Goal: Transaction & Acquisition: Purchase product/service

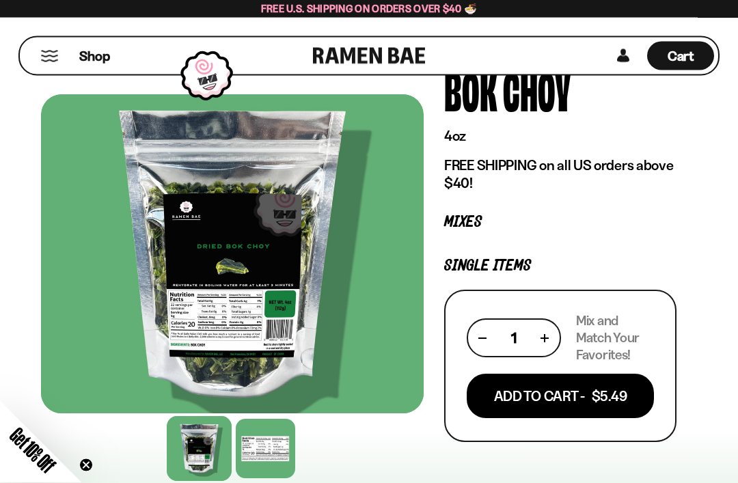
scroll to position [79, 0]
click at [583, 397] on button "Add To Cart - $5.49" at bounding box center [560, 396] width 187 height 44
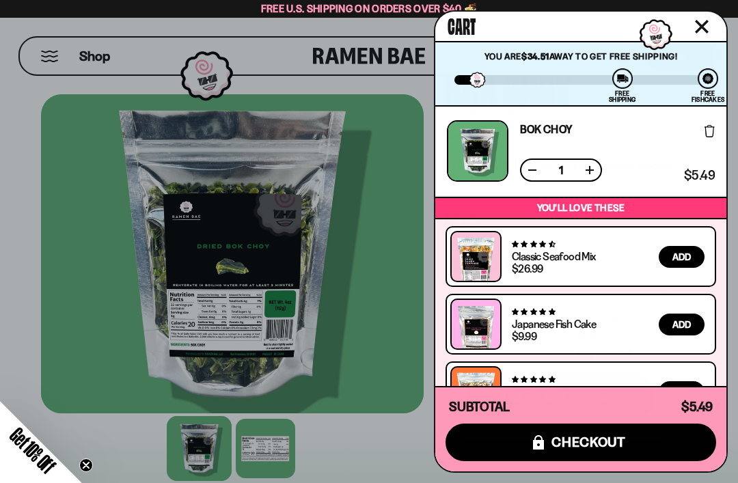
click at [703, 26] on icon "Close cart" at bounding box center [701, 26] width 12 height 12
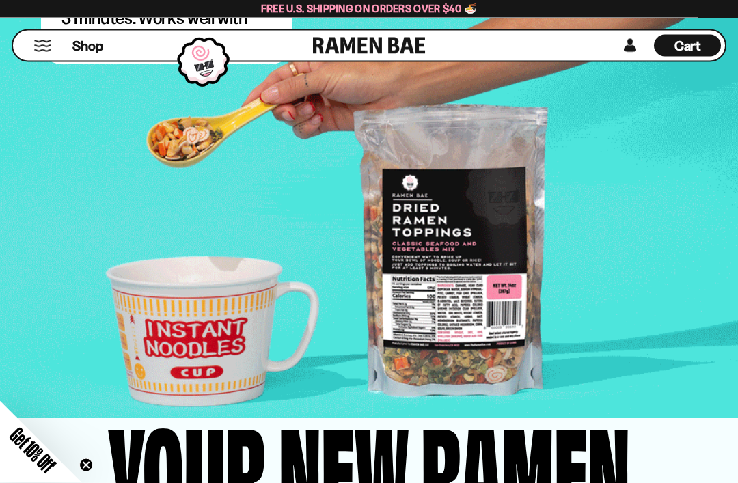
scroll to position [2115, 0]
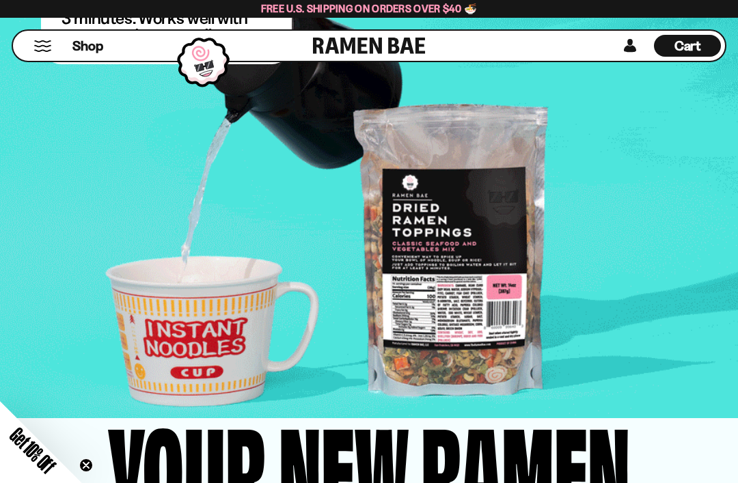
click at [94, 49] on span "Shop" at bounding box center [87, 46] width 31 height 18
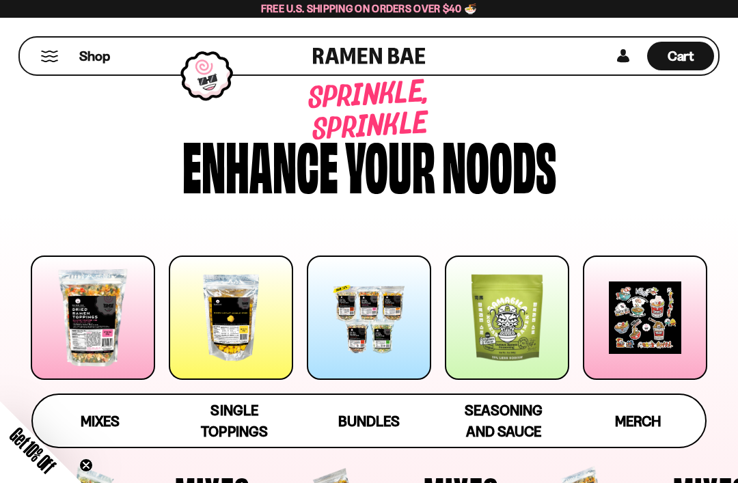
click at [240, 406] on span "Single Toppings" at bounding box center [234, 421] width 66 height 38
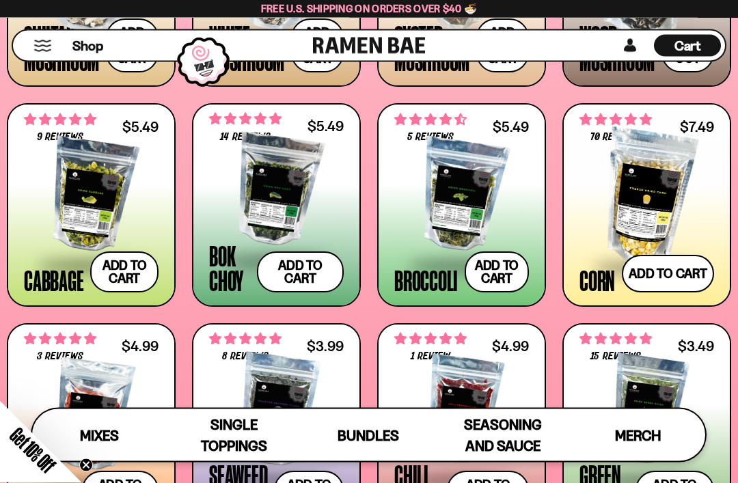
scroll to position [1621, 0]
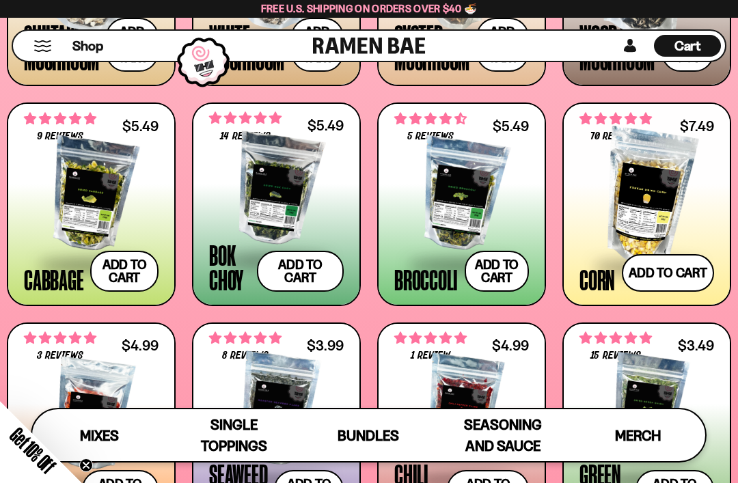
click at [131, 274] on button "Add to cart" at bounding box center [124, 271] width 68 height 41
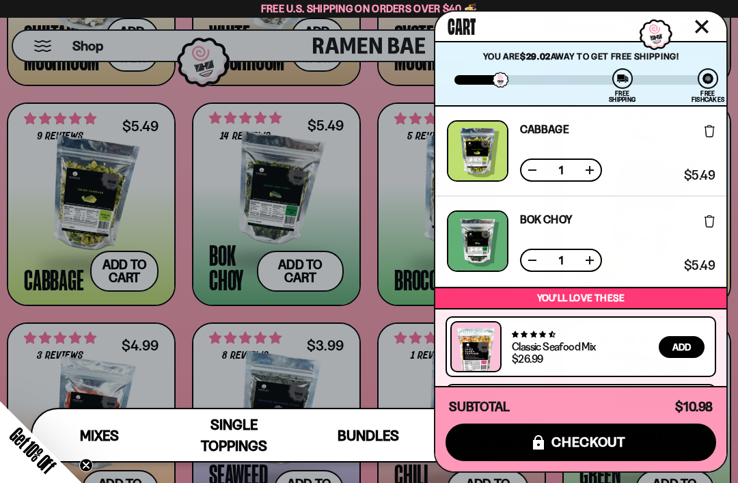
click at [706, 23] on icon "Close cart" at bounding box center [701, 26] width 12 height 12
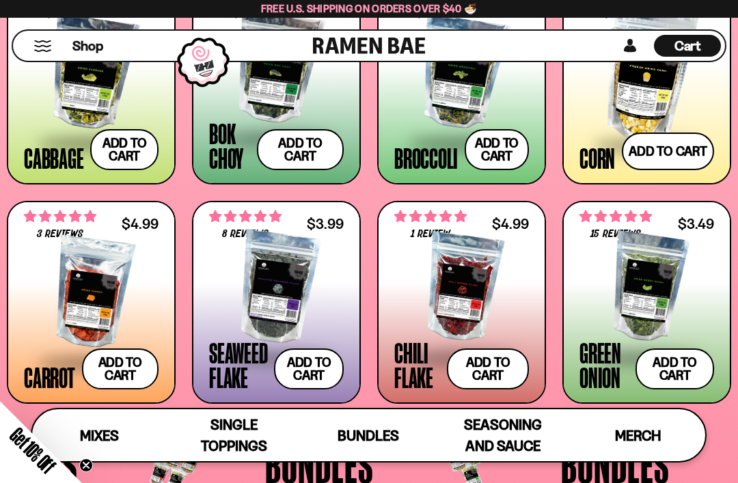
scroll to position [1789, 0]
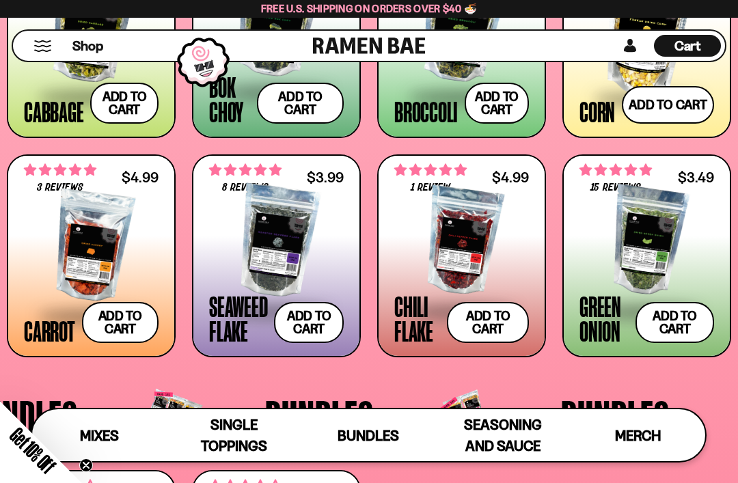
click at [675, 326] on button "Add to cart" at bounding box center [674, 322] width 79 height 41
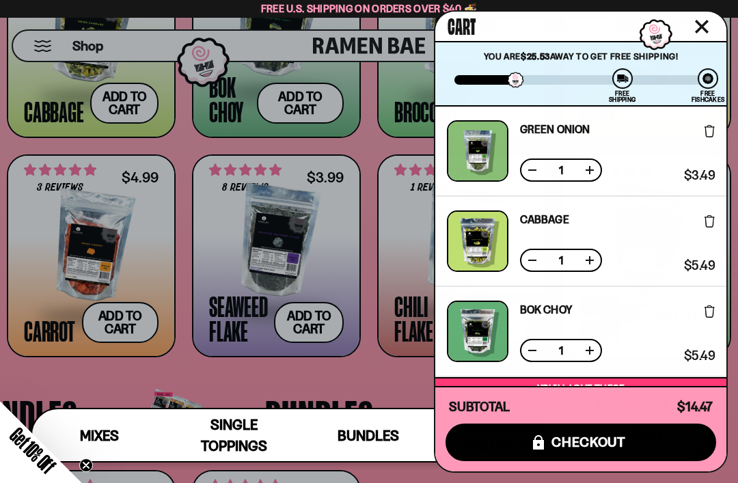
click at [386, 400] on div at bounding box center [369, 241] width 738 height 483
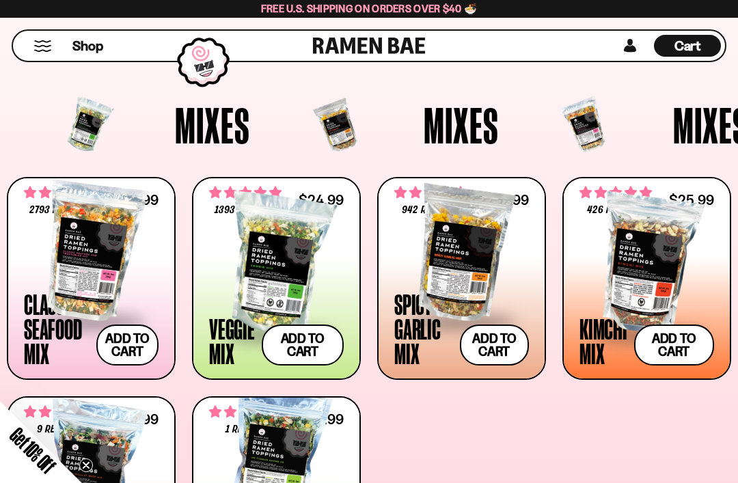
scroll to position [342, 0]
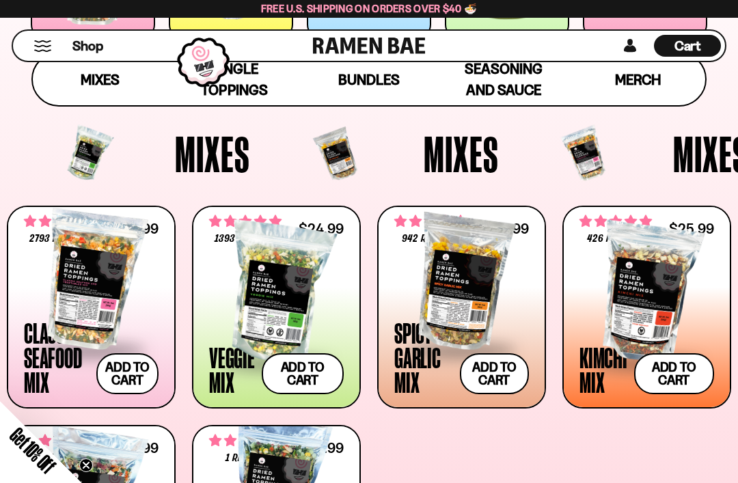
click at [98, 76] on span "Mixes" at bounding box center [100, 79] width 39 height 17
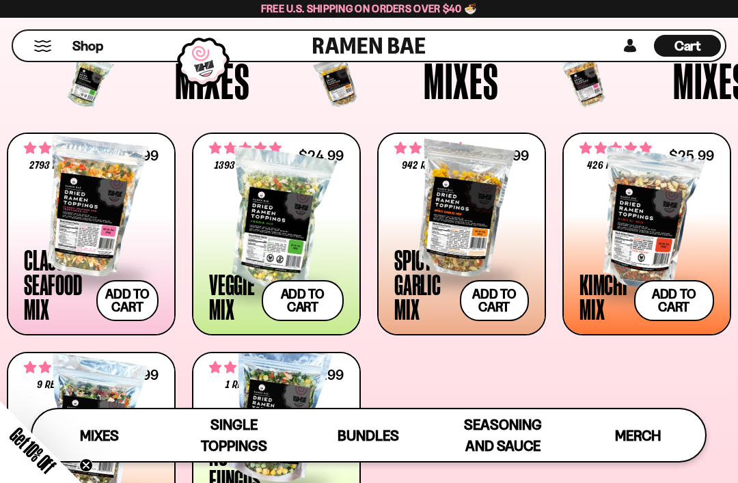
scroll to position [397, 0]
click at [693, 44] on span "Cart" at bounding box center [687, 46] width 27 height 16
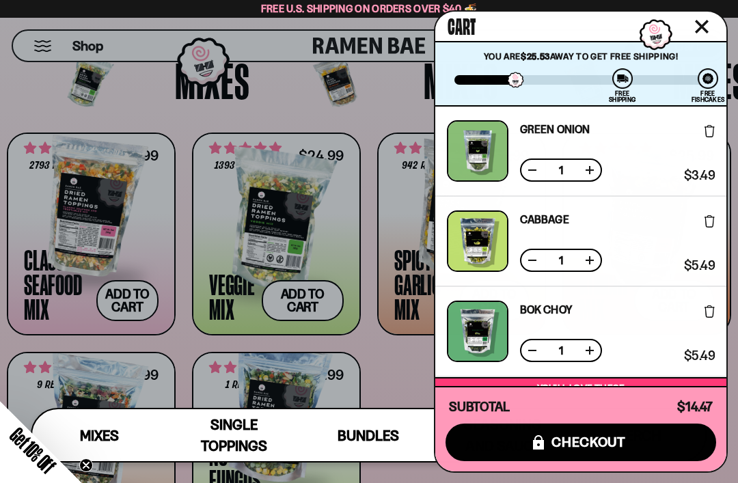
click at [633, 441] on button "icons8-lock checkout" at bounding box center [580, 443] width 270 height 38
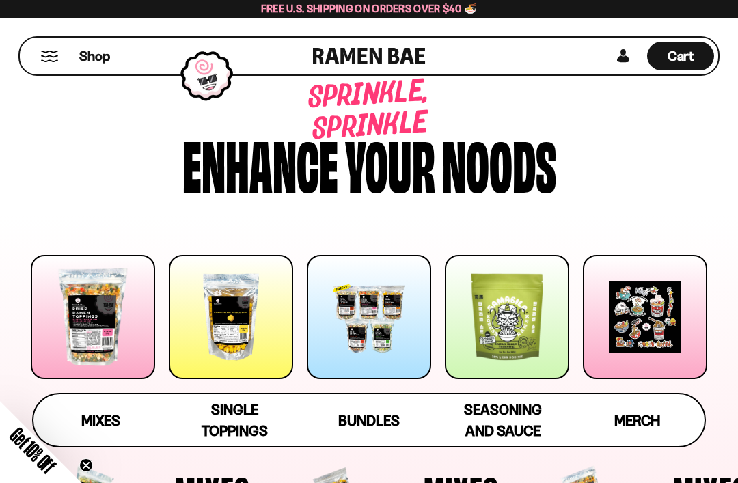
click at [241, 419] on div "Single Toppings" at bounding box center [234, 420] width 107 height 42
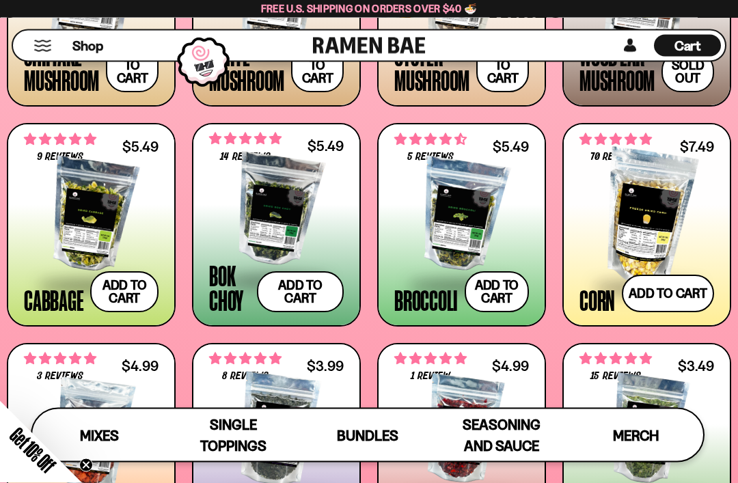
scroll to position [1602, 0]
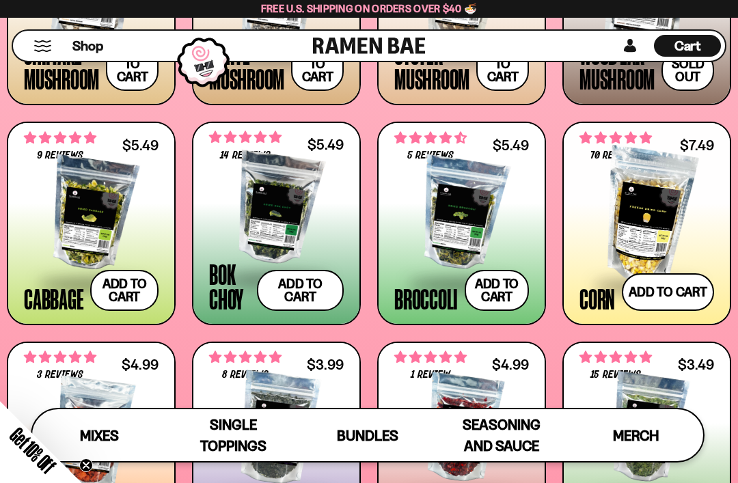
click at [268, 189] on div at bounding box center [276, 209] width 135 height 137
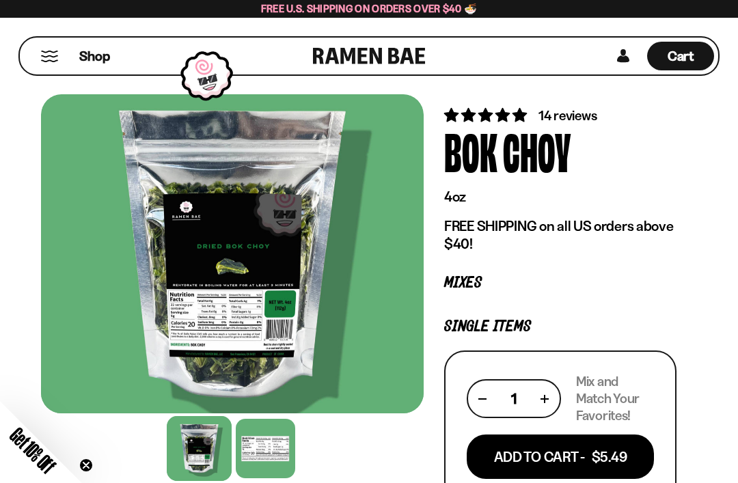
scroll to position [17, 0]
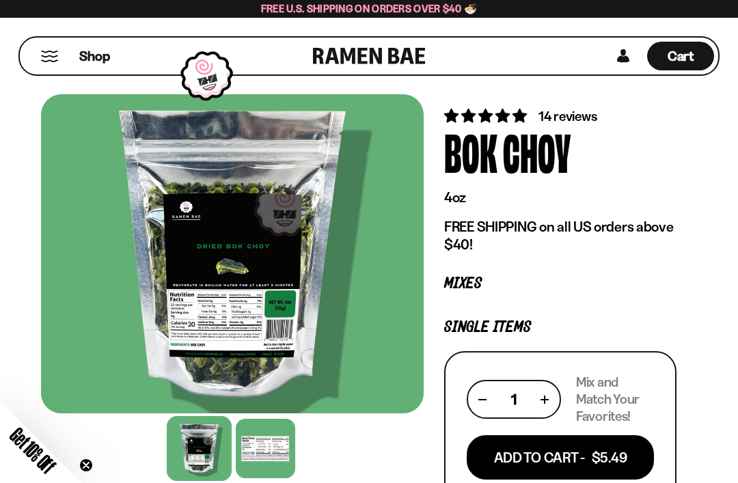
click at [261, 452] on div at bounding box center [265, 448] width 59 height 59
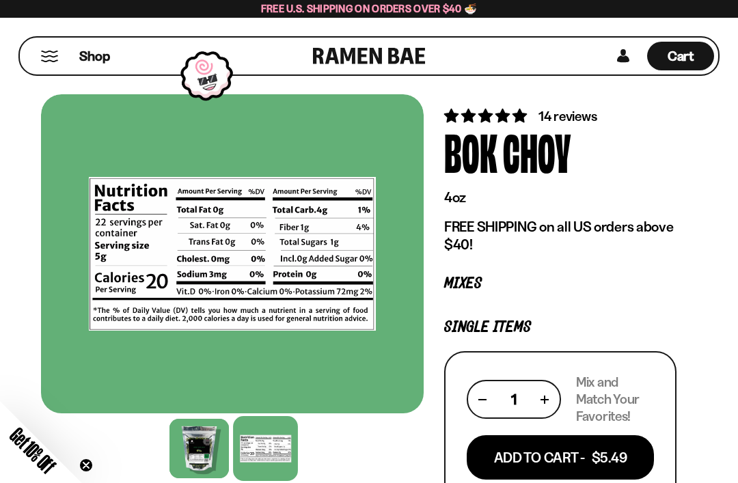
click at [696, 48] on div "Cart D0381C2F-513E-4F90-8A41-6F0A75DCBAAA" at bounding box center [680, 56] width 67 height 29
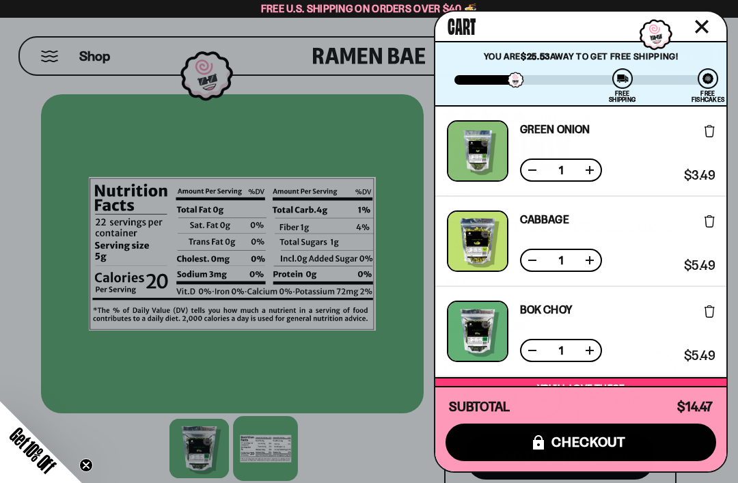
click at [630, 461] on button "icons8-lock checkout" at bounding box center [580, 443] width 270 height 38
